Goal: Navigation & Orientation: Go to known website

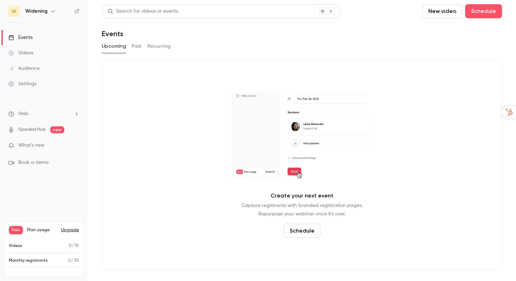
click at [23, 56] on div "Videos" at bounding box center [20, 53] width 25 height 7
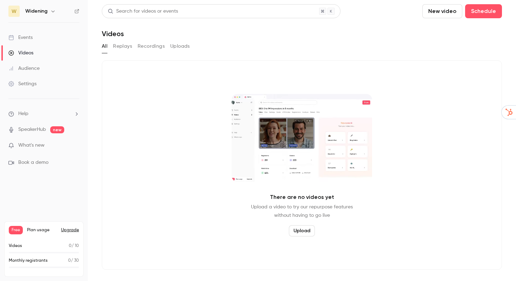
click at [30, 83] on div "Settings" at bounding box center [22, 83] width 28 height 7
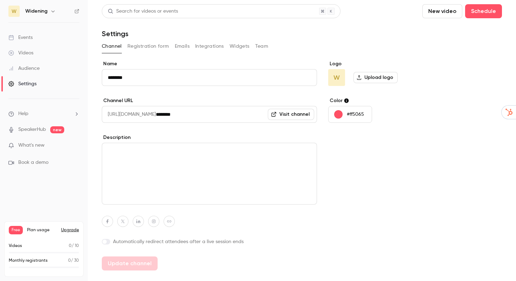
click at [287, 113] on link "Visit channel" at bounding box center [291, 114] width 46 height 11
